Goal: Use online tool/utility: Utilize a website feature to perform a specific function

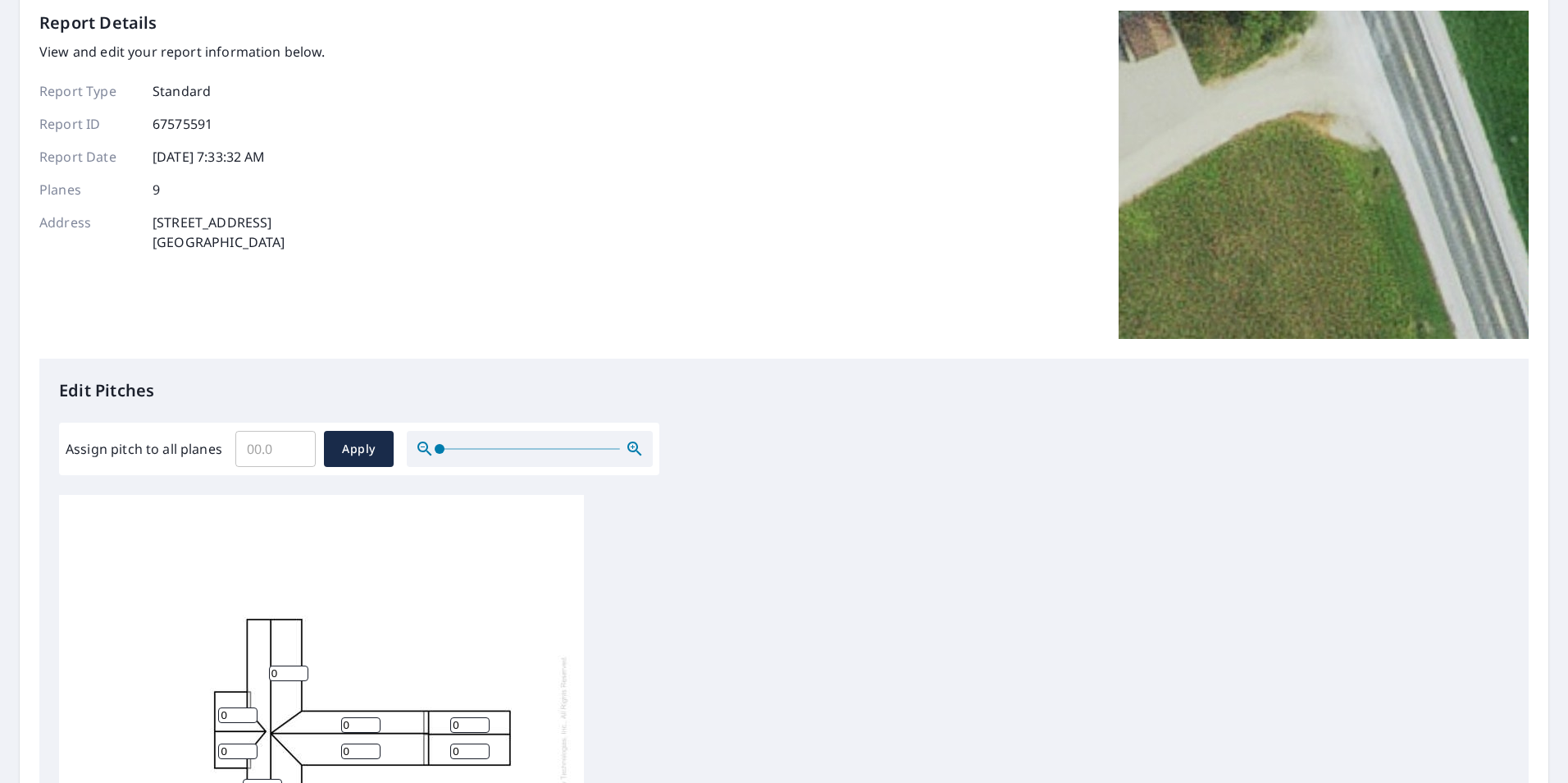
scroll to position [17, 0]
click at [282, 454] on input "Assign pitch to all planes" at bounding box center [276, 448] width 80 height 46
type input "4"
click at [362, 448] on span "Apply" at bounding box center [359, 449] width 44 height 21
type input "4"
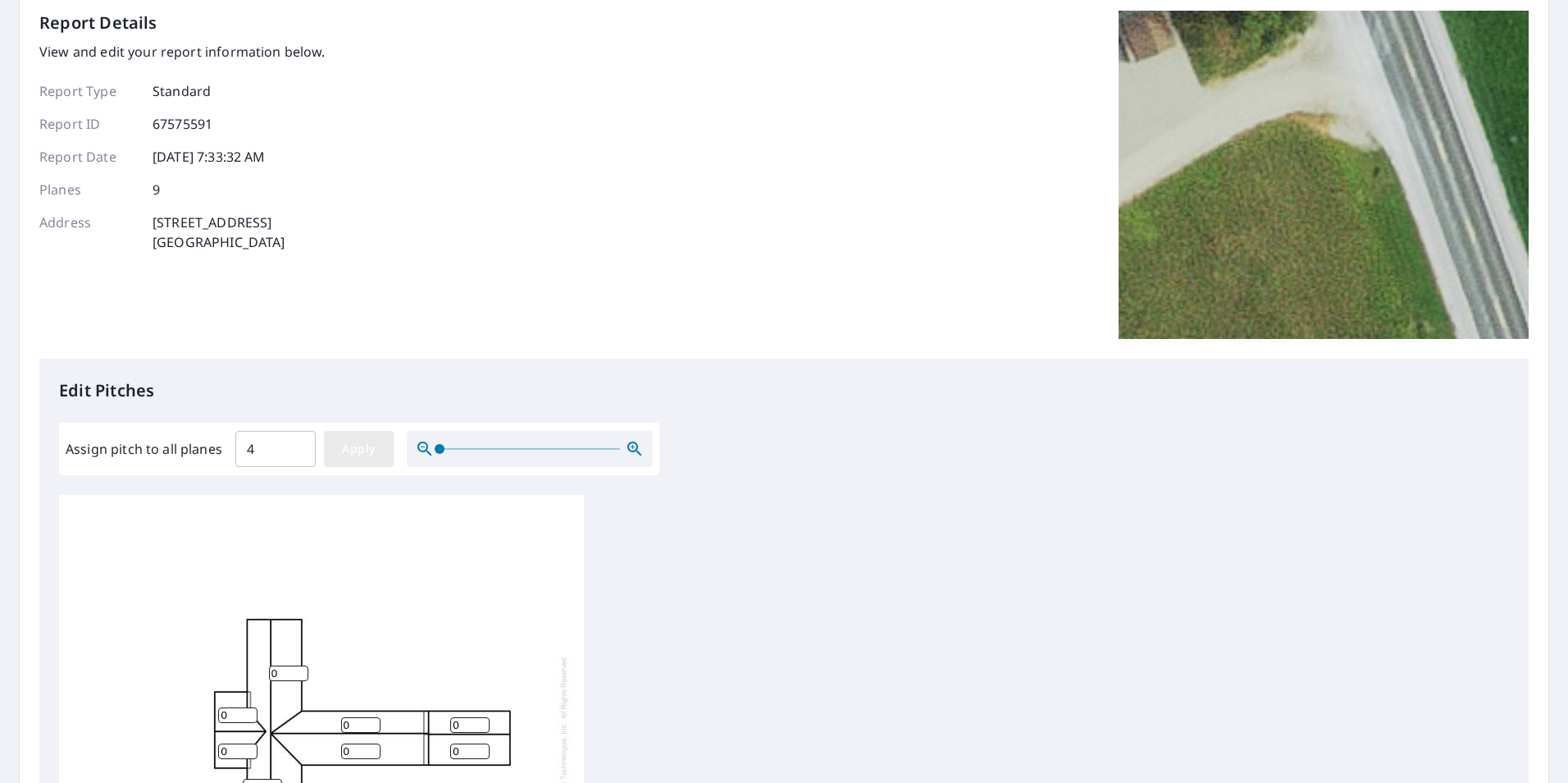
type input "4"
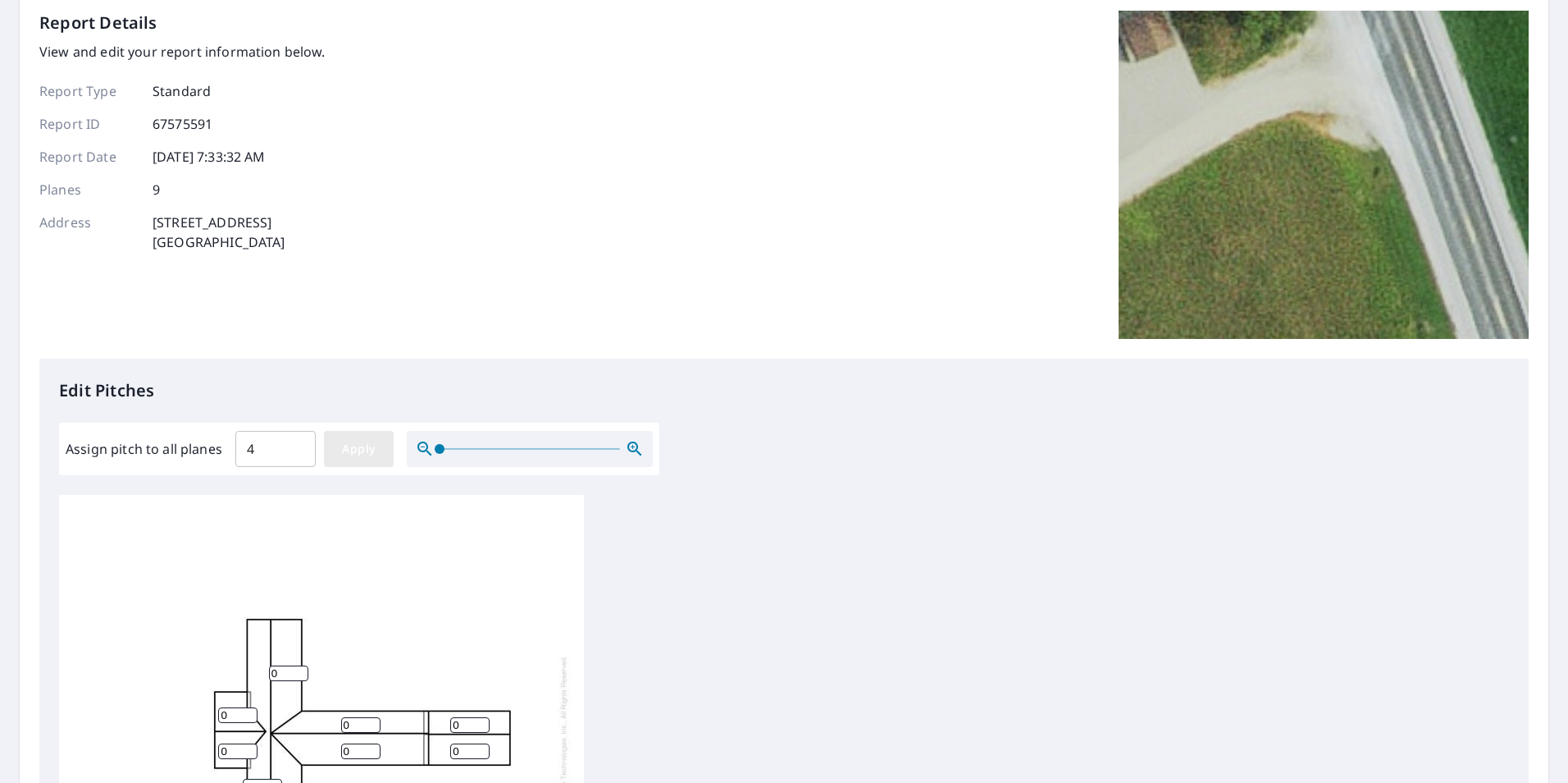
type input "4"
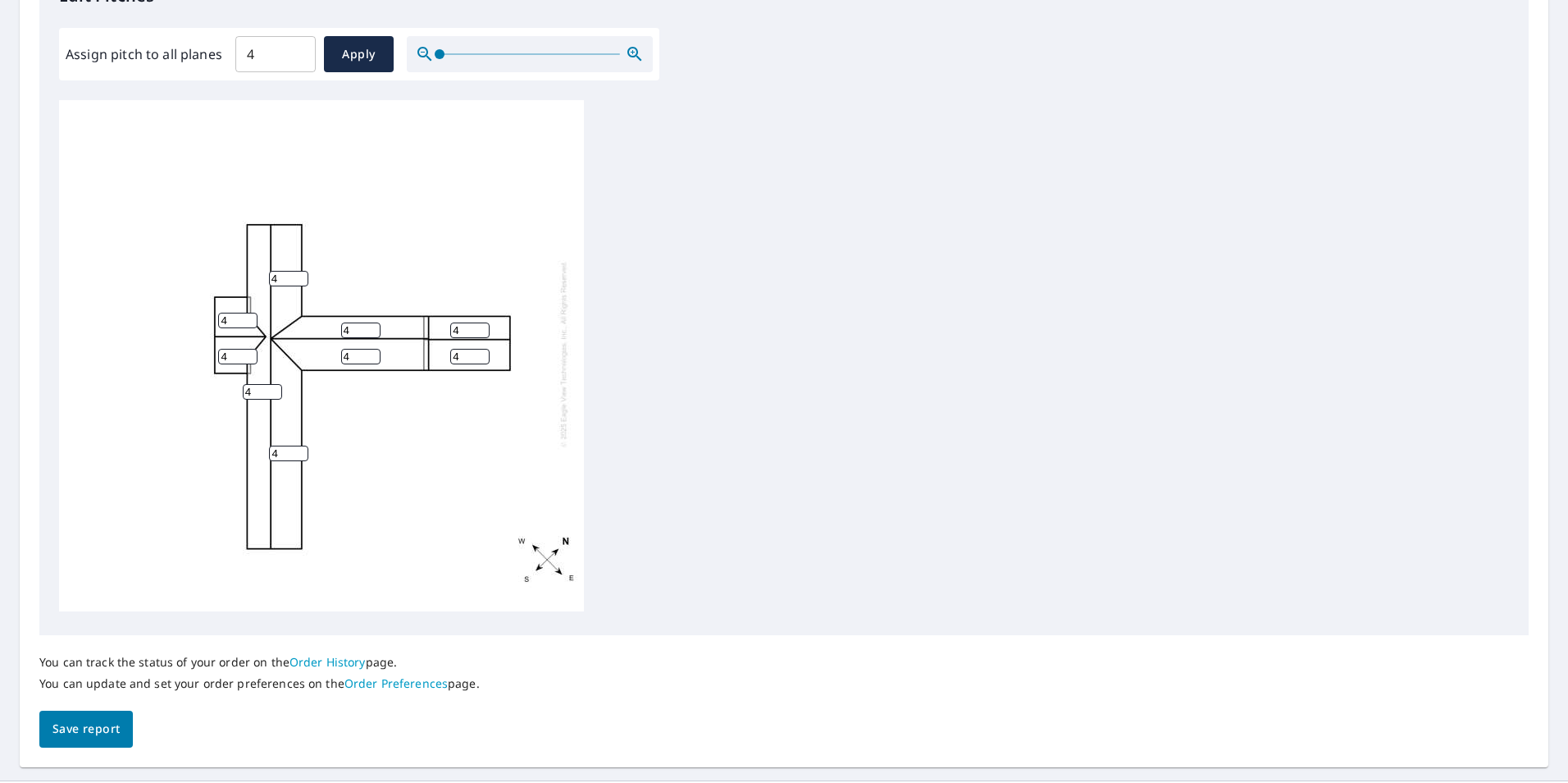
scroll to position [516, 0]
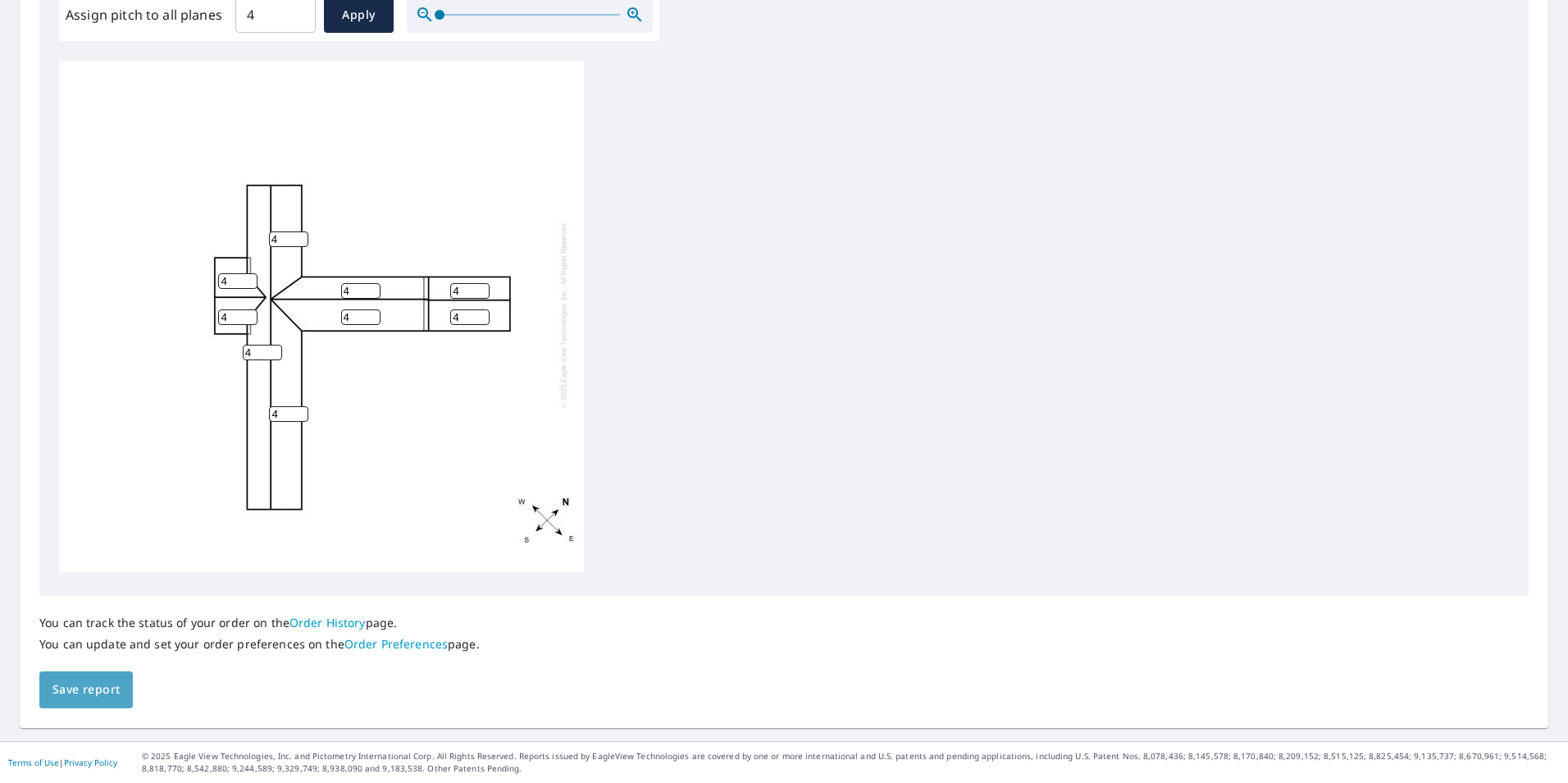
click at [96, 687] on span "Save report" at bounding box center [86, 690] width 67 height 21
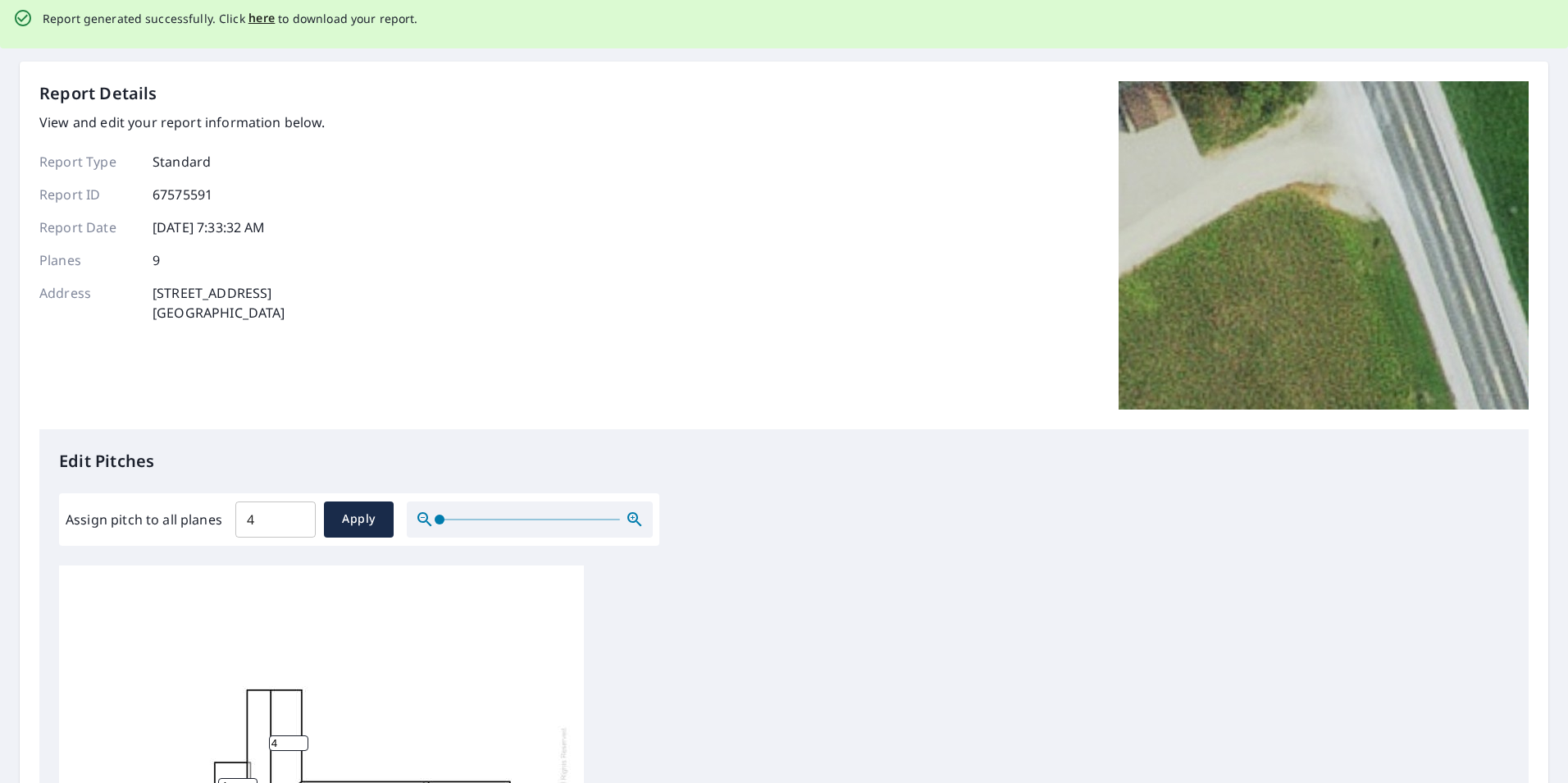
scroll to position [0, 0]
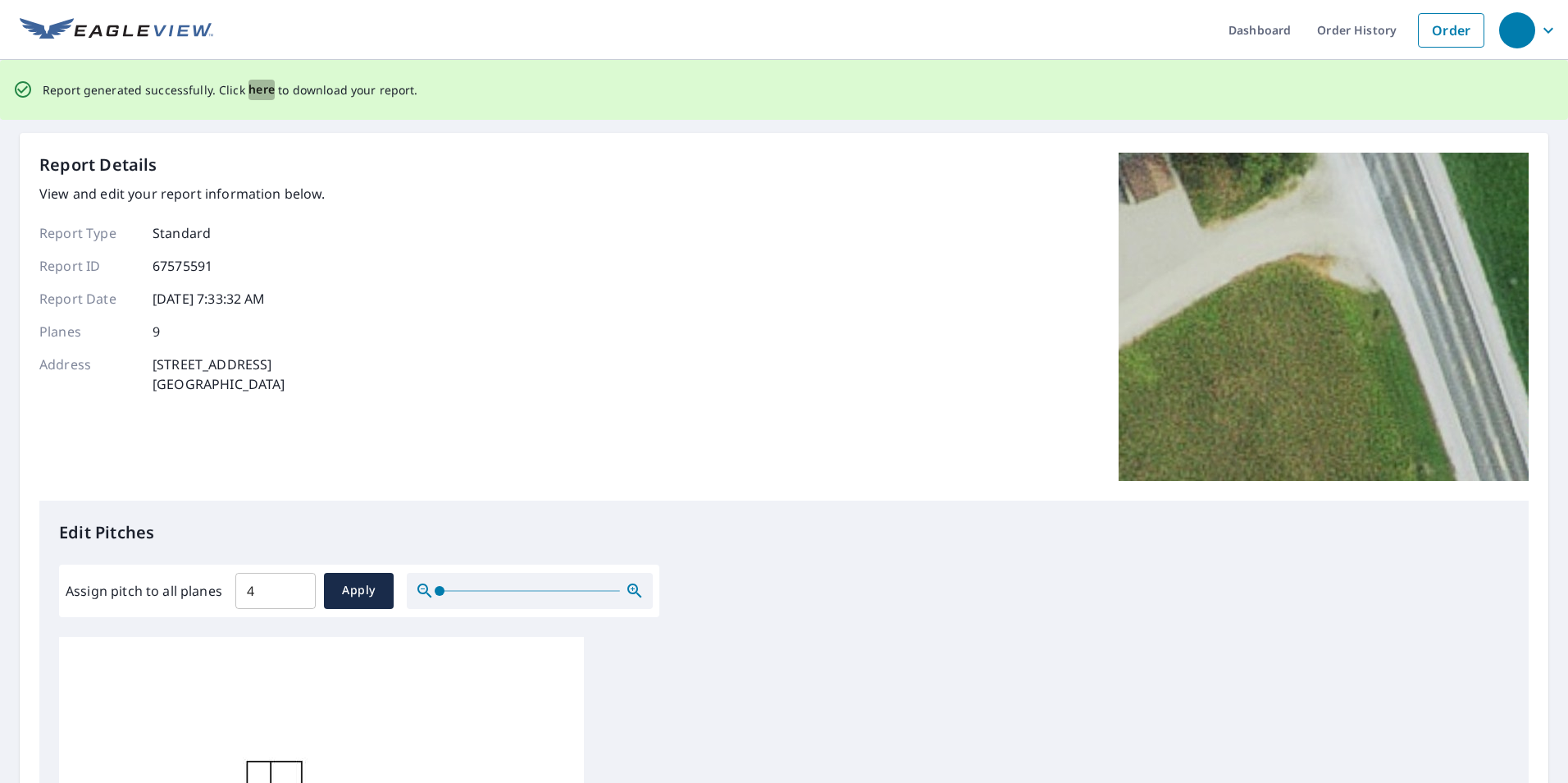
click at [252, 84] on span "here" at bounding box center [262, 89] width 27 height 21
